Goal: Navigation & Orientation: Find specific page/section

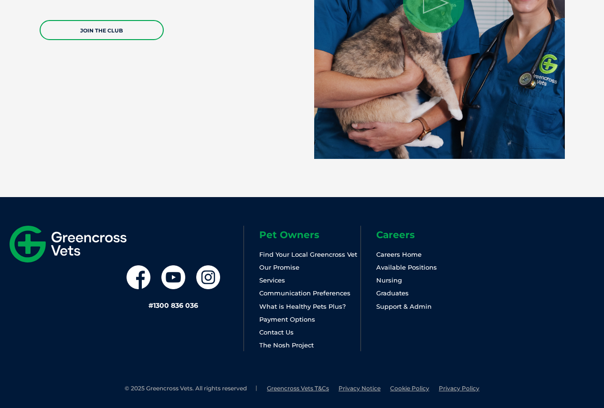
scroll to position [2020, 0]
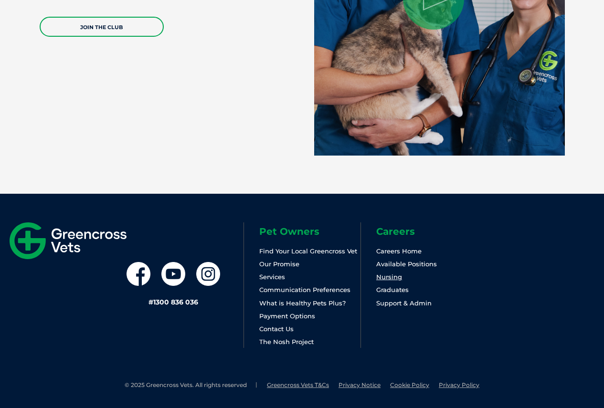
click at [387, 275] on link "Nursing" at bounding box center [389, 277] width 26 height 8
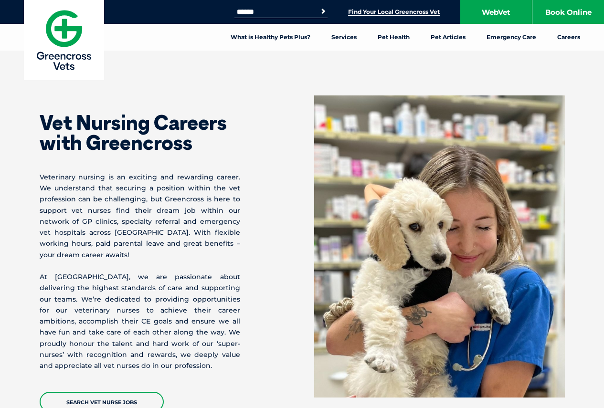
click at [388, 12] on link "Find Your Local Greencross Vet" at bounding box center [394, 12] width 92 height 8
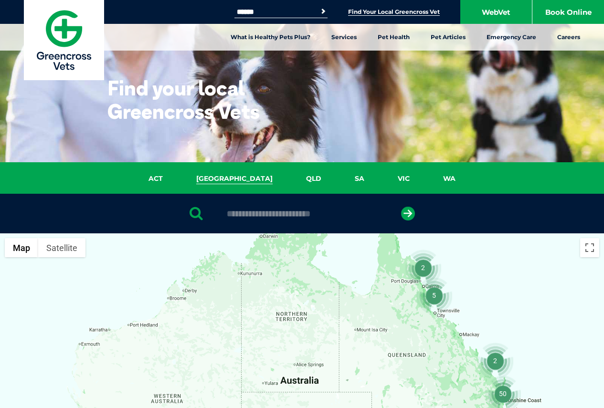
click at [227, 180] on link "NSW" at bounding box center [234, 178] width 110 height 11
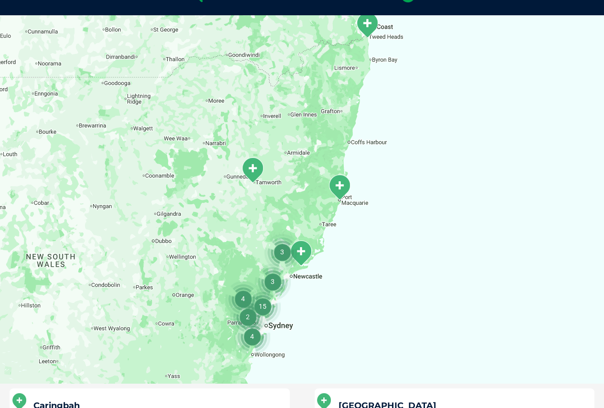
scroll to position [219, 0]
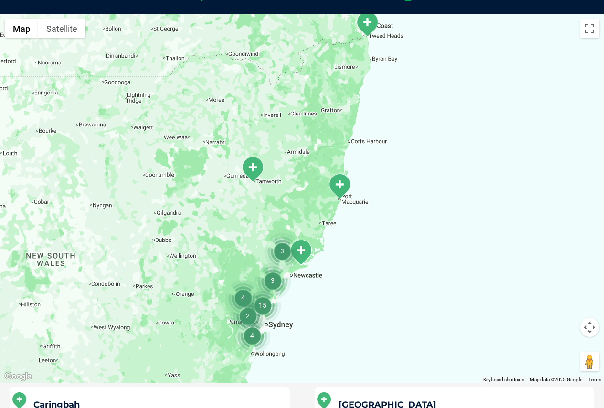
click at [281, 251] on img "3" at bounding box center [282, 251] width 36 height 36
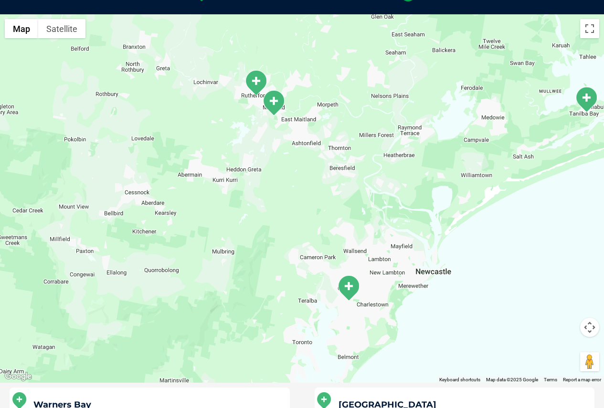
click at [354, 291] on img "Warners Bay" at bounding box center [349, 288] width 24 height 26
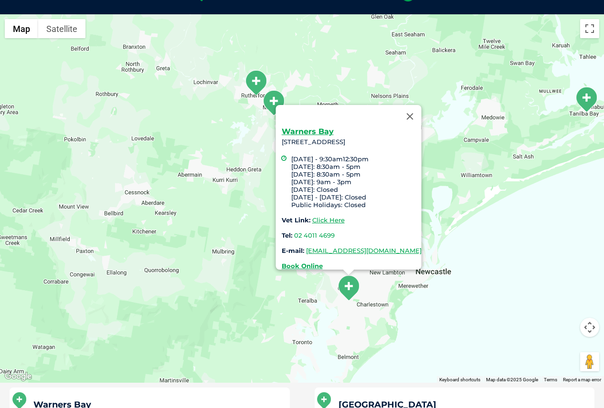
drag, startPoint x: 228, startPoint y: 140, endPoint x: 239, endPoint y: 134, distance: 12.9
click at [229, 139] on div "Warners Bay 321 Hillsborough Road, Warners Bay NSW 2282 Monday - 9:30am12:30pm …" at bounding box center [302, 198] width 604 height 369
click at [421, 108] on button "Close" at bounding box center [409, 116] width 23 height 23
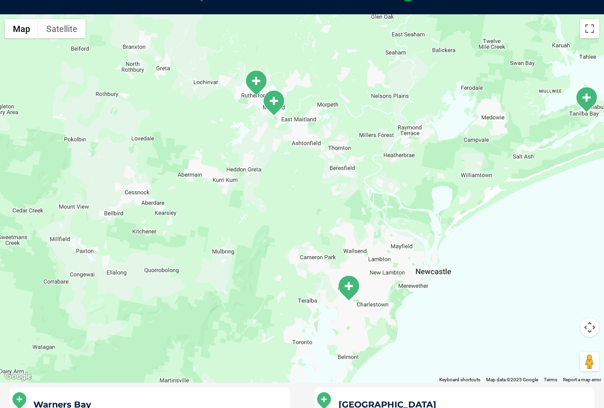
click at [253, 83] on img "Rutherford" at bounding box center [256, 83] width 24 height 26
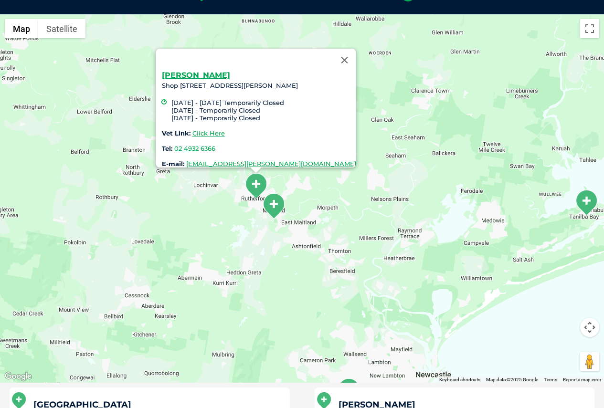
click at [276, 211] on img "Maitland" at bounding box center [274, 206] width 24 height 26
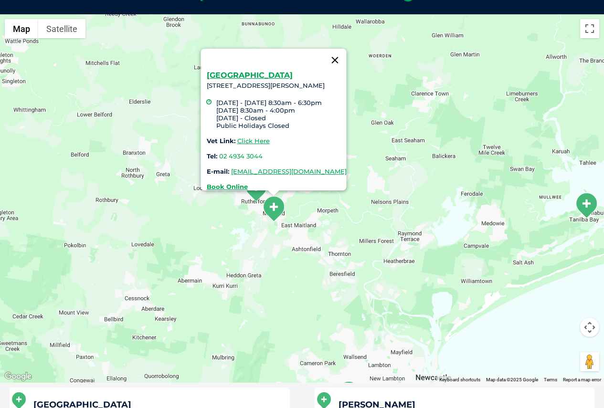
click at [346, 57] on button "Close" at bounding box center [334, 60] width 23 height 23
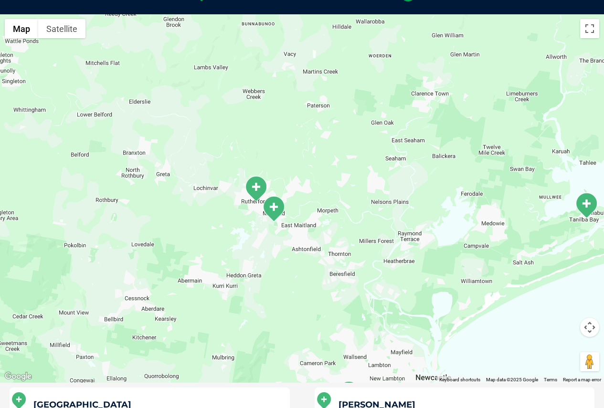
click at [294, 216] on div "To navigate, press the arrow keys." at bounding box center [302, 198] width 604 height 369
click at [278, 211] on img "Maitland" at bounding box center [274, 209] width 24 height 26
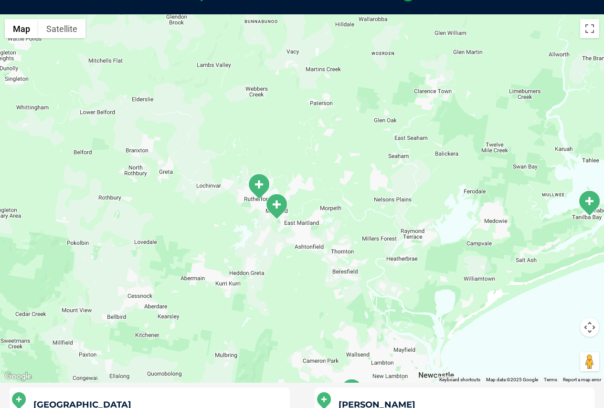
click at [265, 208] on img "Maitland" at bounding box center [276, 206] width 24 height 26
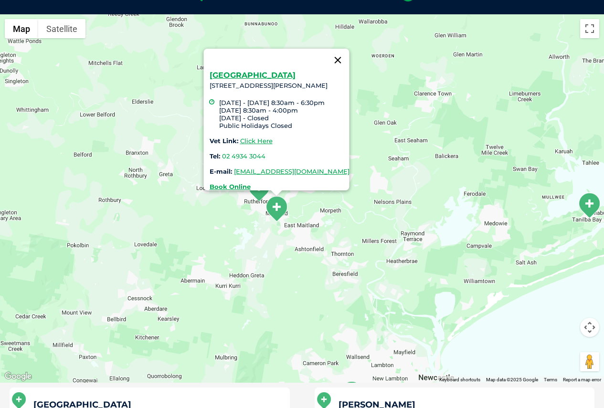
click at [349, 53] on button "Close" at bounding box center [337, 60] width 23 height 23
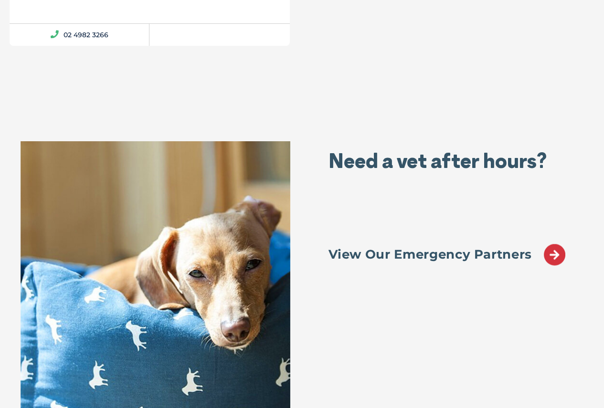
scroll to position [1031, 0]
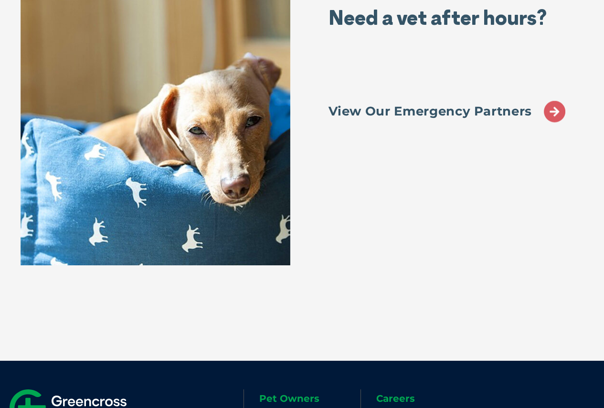
click at [556, 111] on icon at bounding box center [554, 111] width 21 height 21
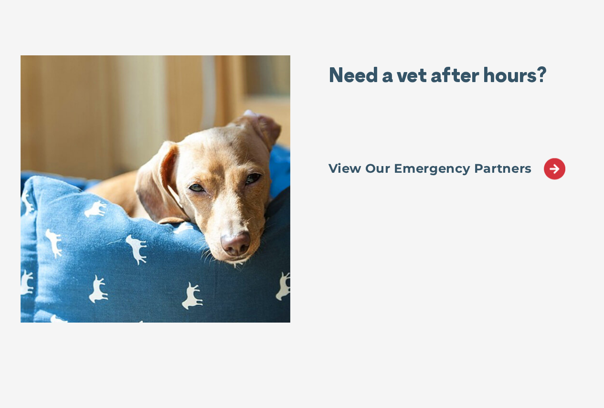
scroll to position [840, 0]
